Goal: Check status

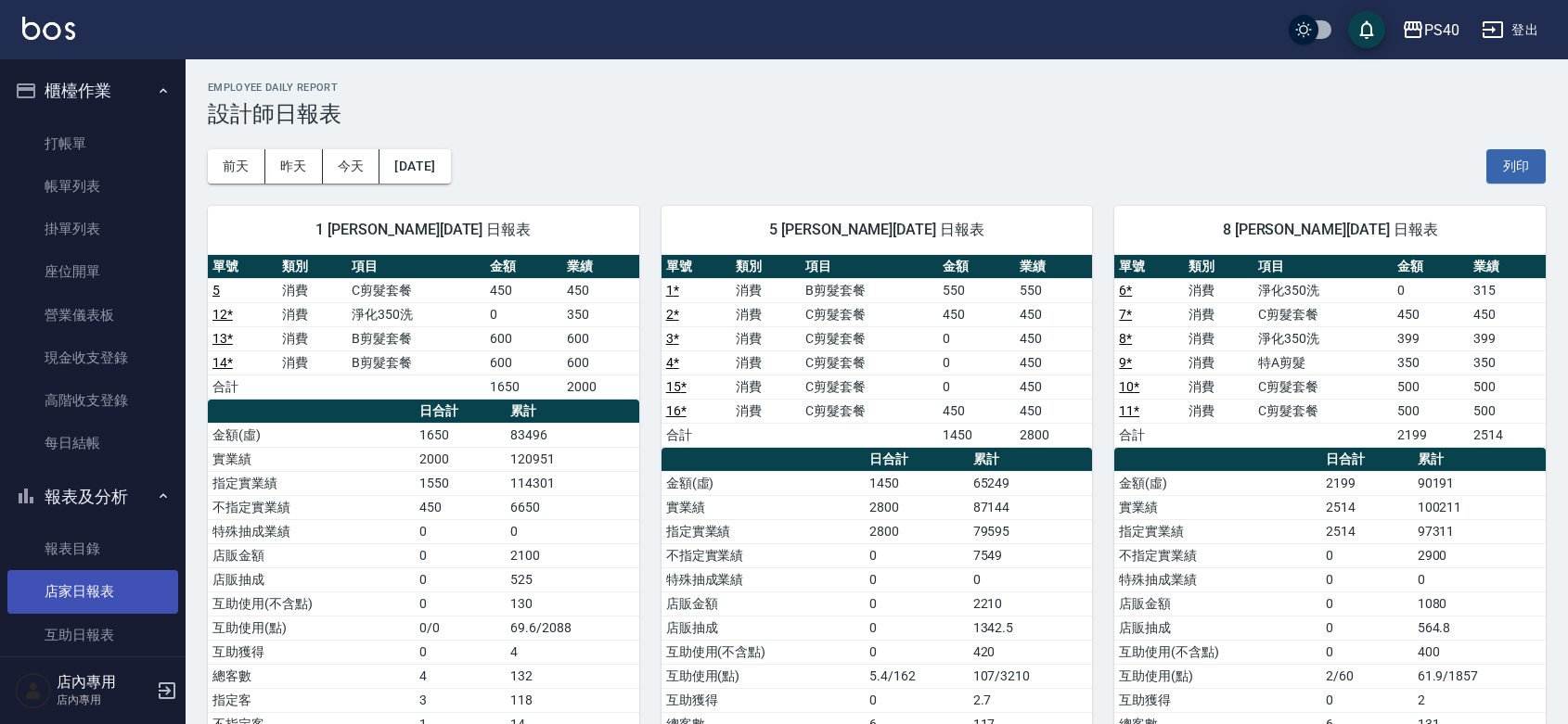
scroll to position [270, 0]
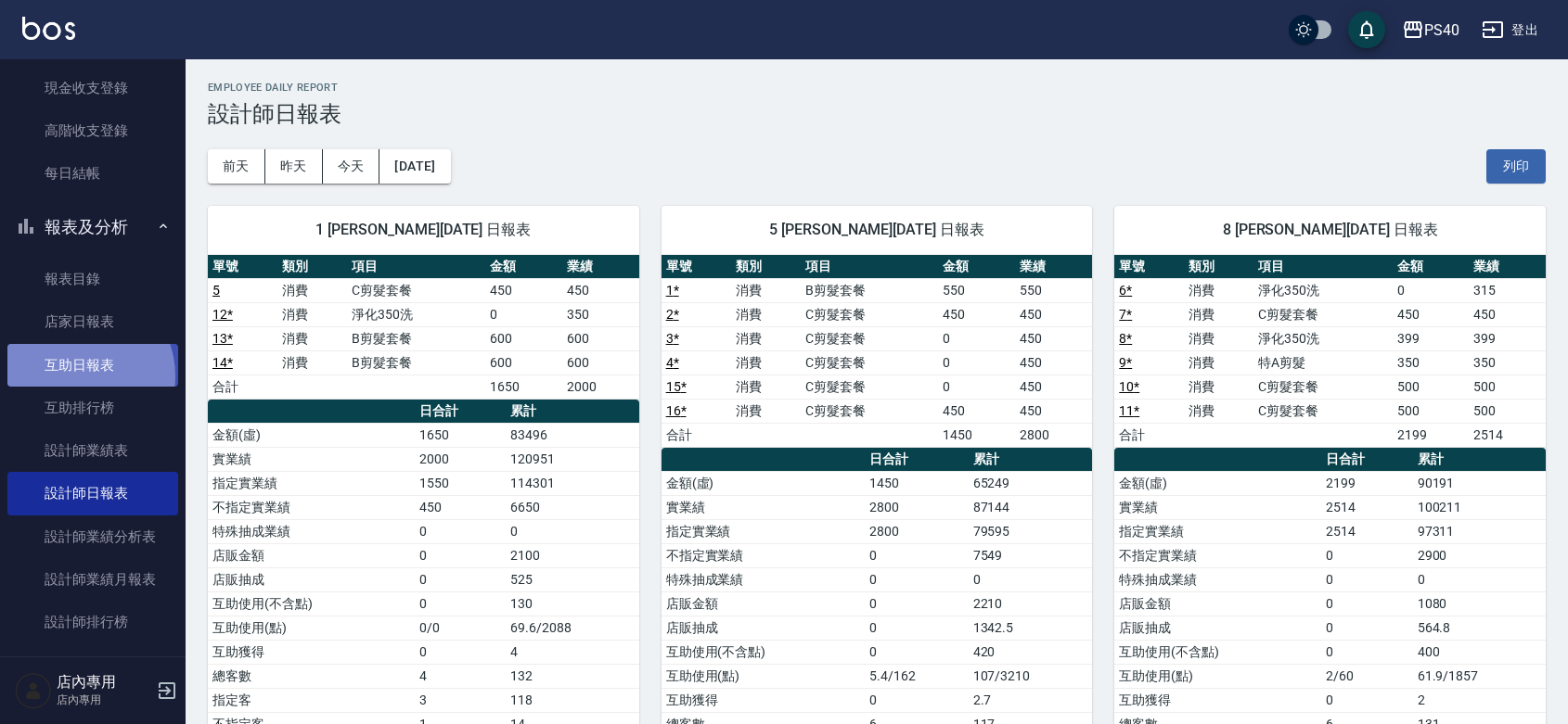
click at [81, 373] on link "互助日報表" at bounding box center [92, 365] width 171 height 43
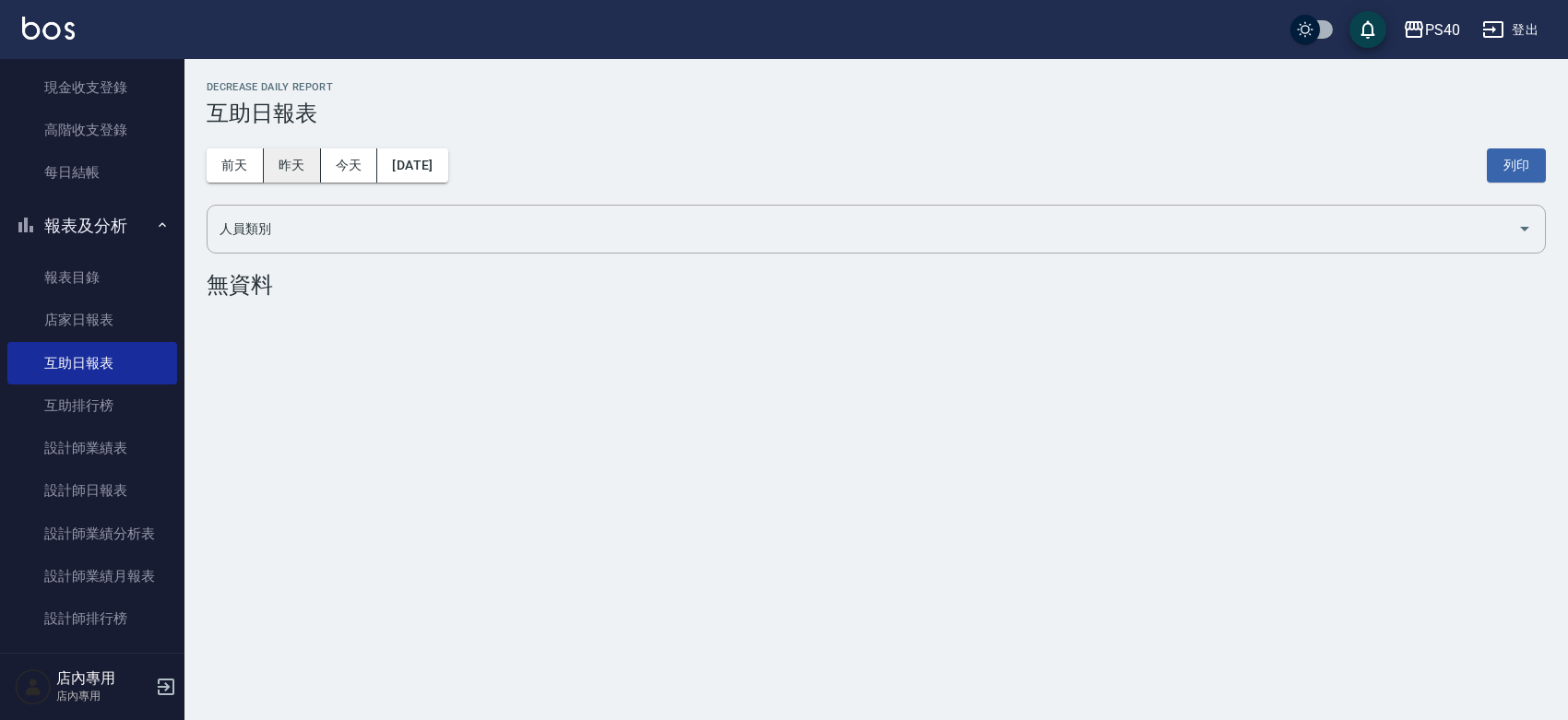
click at [295, 159] on button "昨天" at bounding box center [293, 166] width 58 height 34
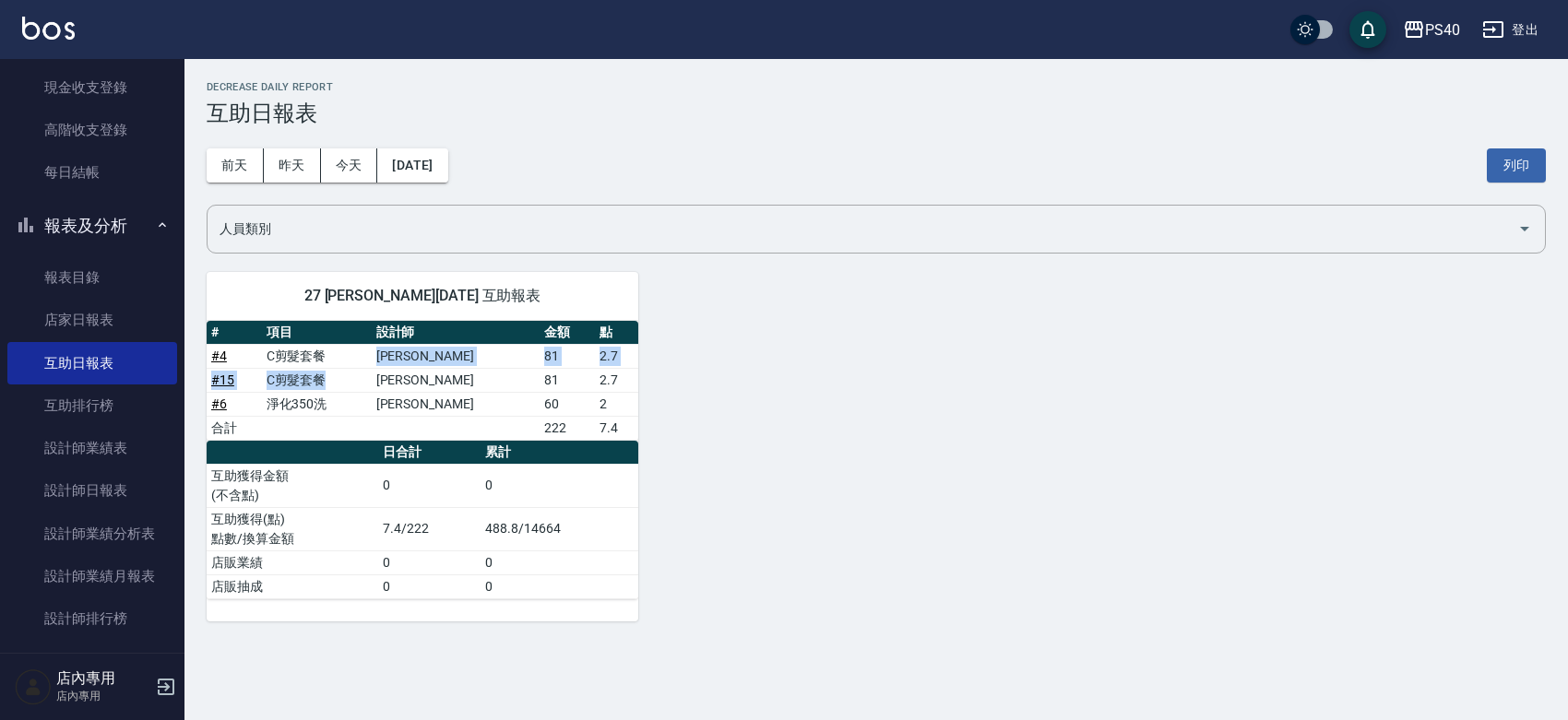
drag, startPoint x: 369, startPoint y: 369, endPoint x: 360, endPoint y: 365, distance: 9.8
click at [360, 365] on tbody "# 4 C剪髮套餐 [PERSON_NAME] 81 2.7 # 15 C剪髮套餐 [PERSON_NAME] 81 2.7 # 6 淨化350洗 [PERS…" at bounding box center [422, 391] width 432 height 96
click at [1058, 358] on div "27 [PERSON_NAME][DATE] 互助報表 # 項目 設計師 金額 點 # 4 C剪髮套餐 [PERSON_NAME] 81 2.7 # 15 C…" at bounding box center [865, 436] width 1361 height 371
click at [835, 422] on div "27 [PERSON_NAME][DATE] 互助報表 # 項目 設計師 金額 點 # 4 C剪髮套餐 [PERSON_NAME] 81 2.7 # 15 C…" at bounding box center [865, 436] width 1361 height 371
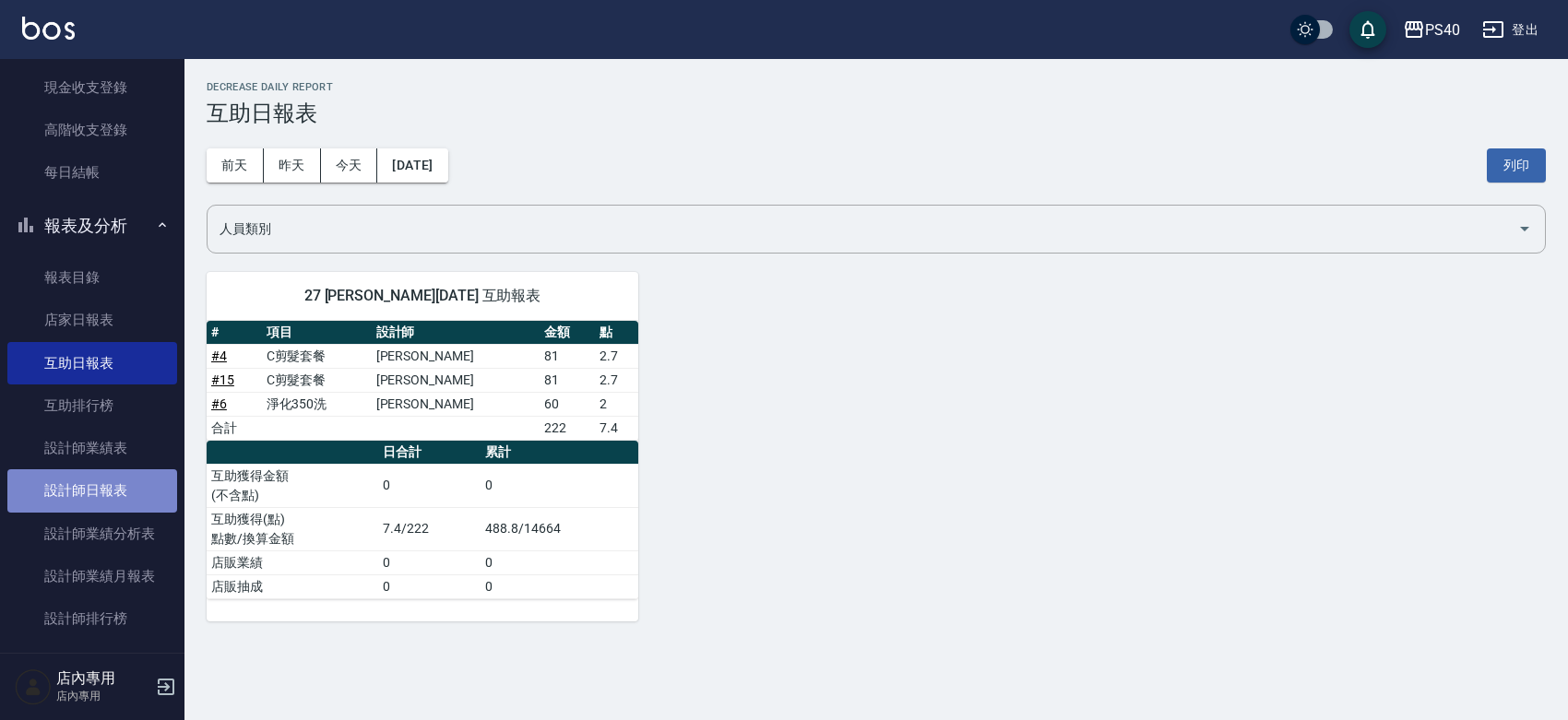
click at [124, 482] on link "設計師日報表" at bounding box center [91, 491] width 170 height 43
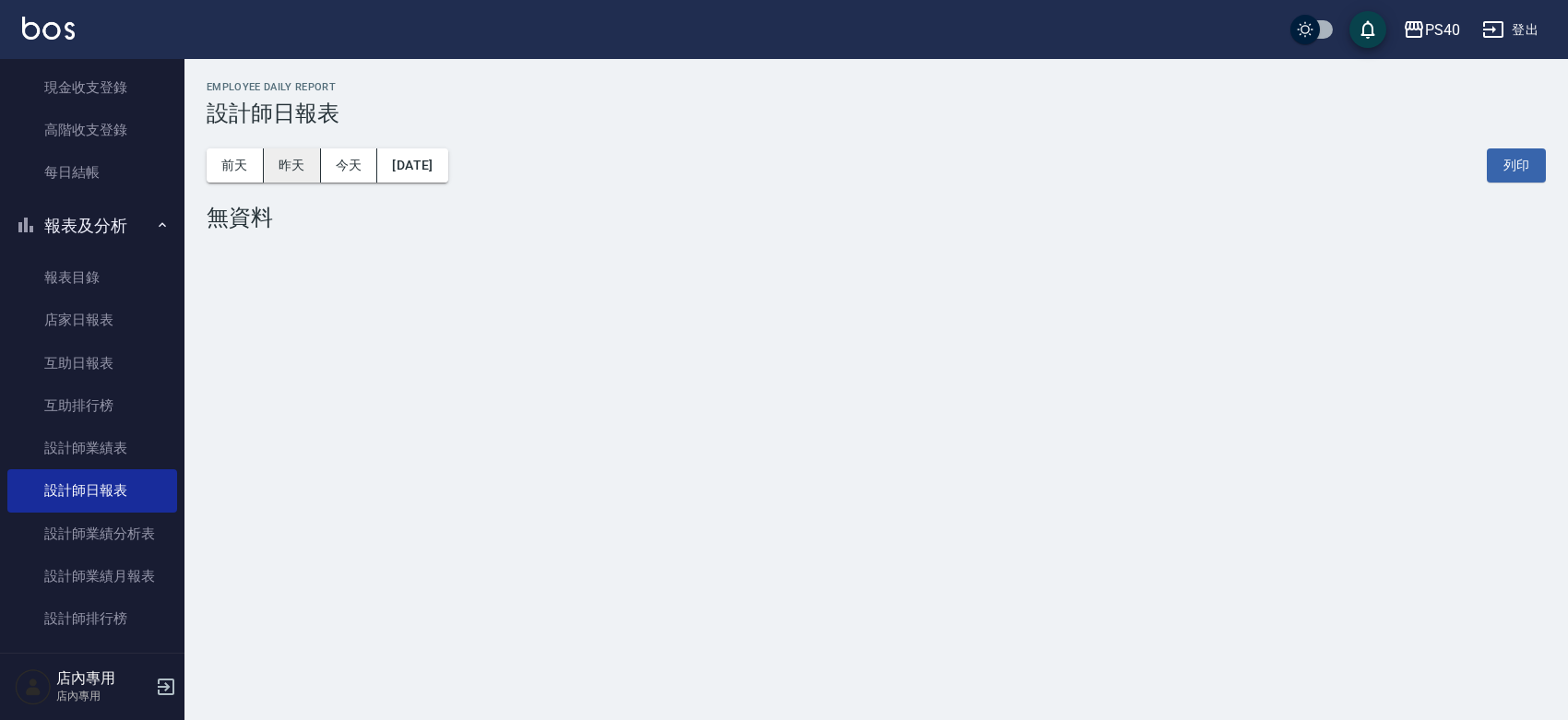
click at [305, 164] on button "昨天" at bounding box center [293, 166] width 58 height 34
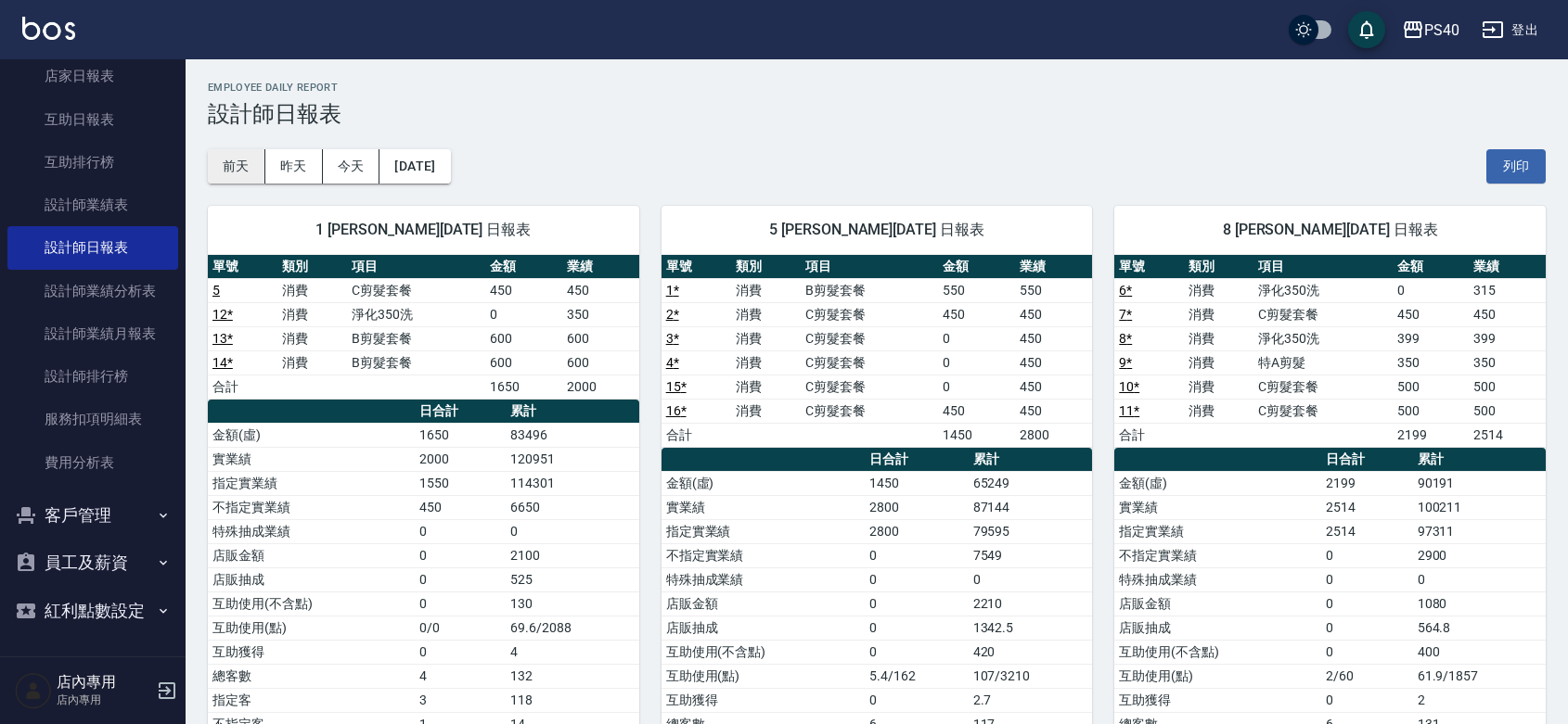
click at [251, 167] on button "前天" at bounding box center [237, 167] width 58 height 34
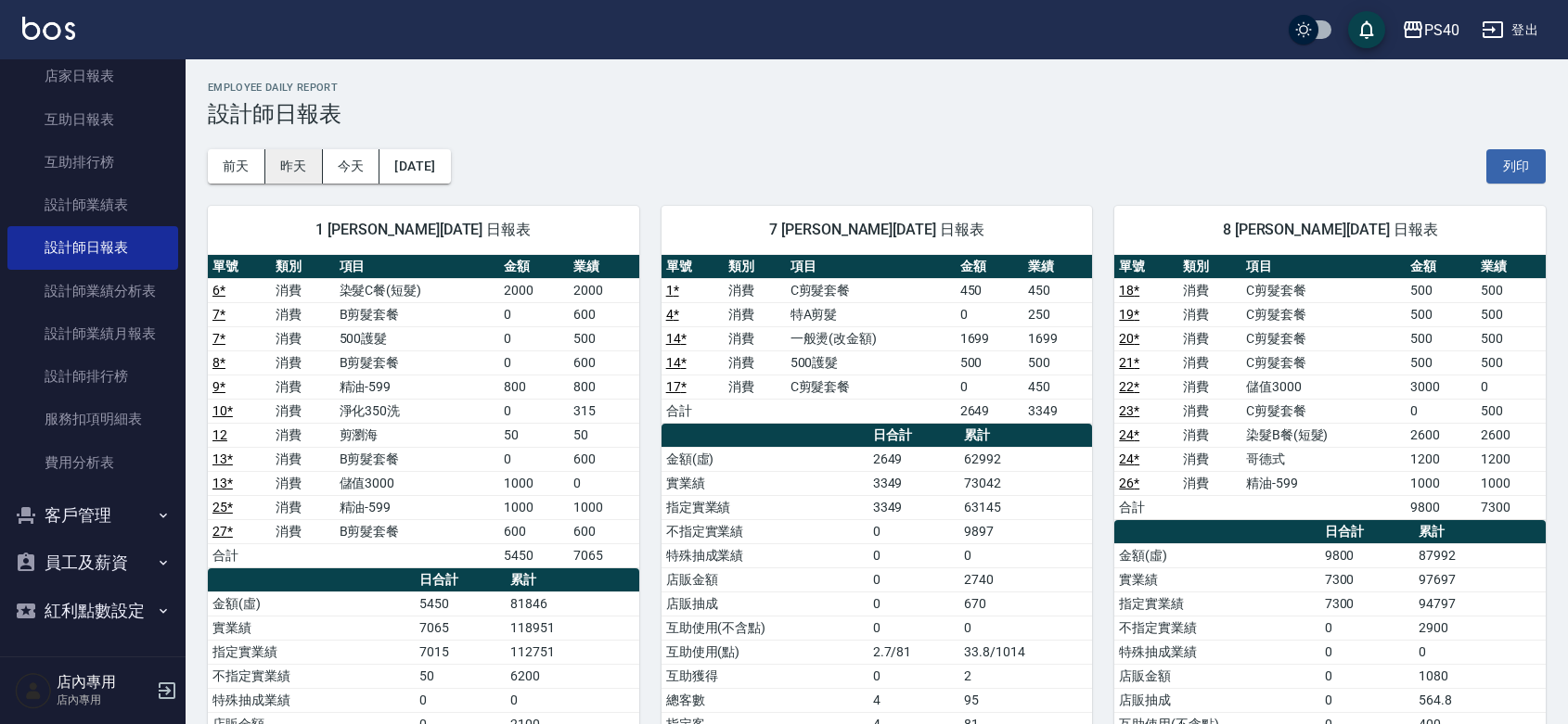
click at [302, 163] on button "昨天" at bounding box center [295, 167] width 58 height 34
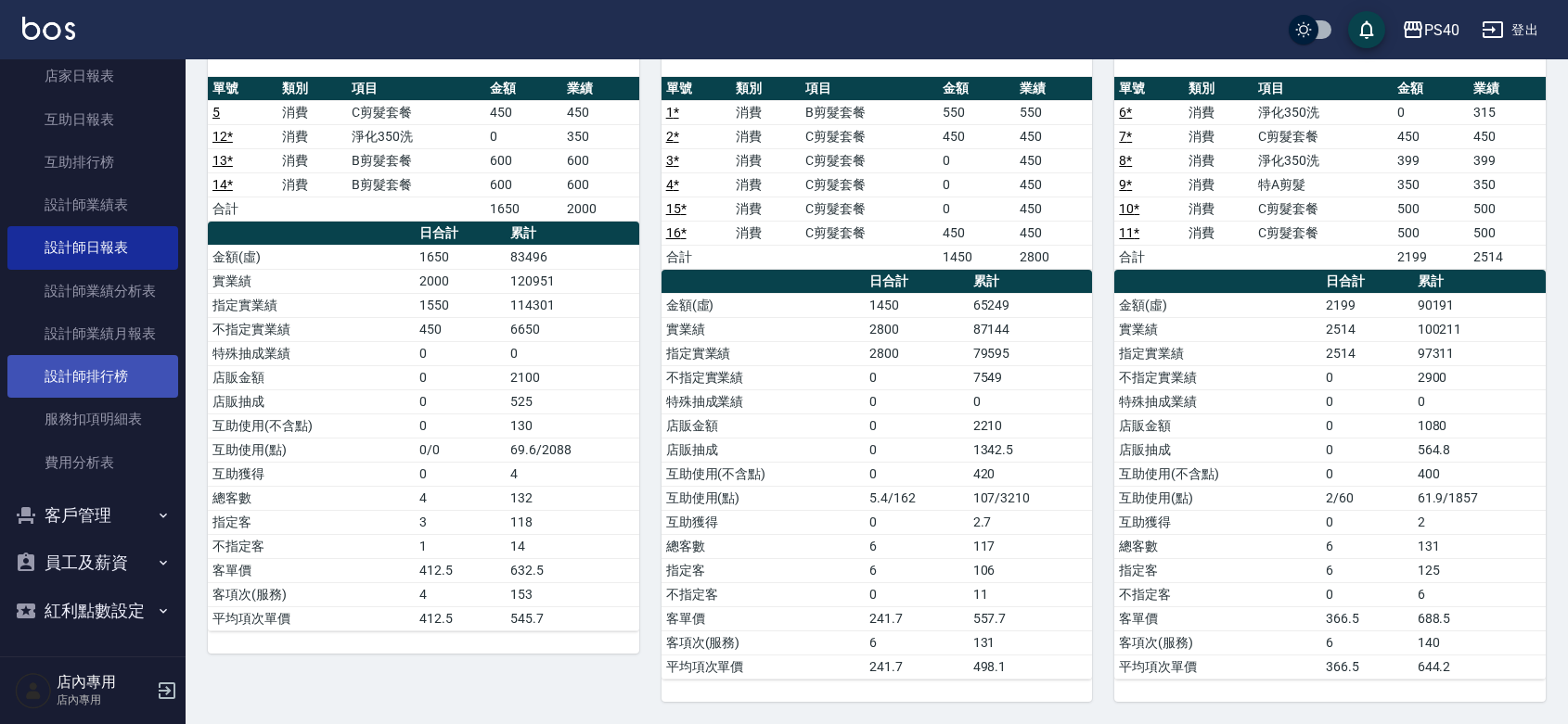
scroll to position [275, 0]
